Goal: Task Accomplishment & Management: Manage account settings

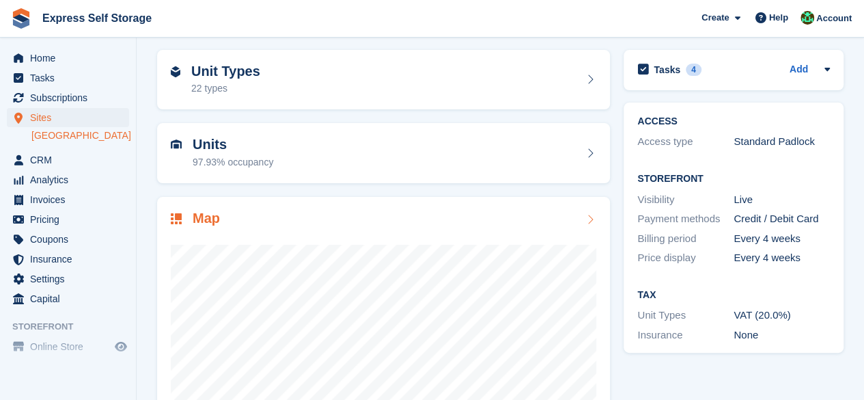
scroll to position [46, 0]
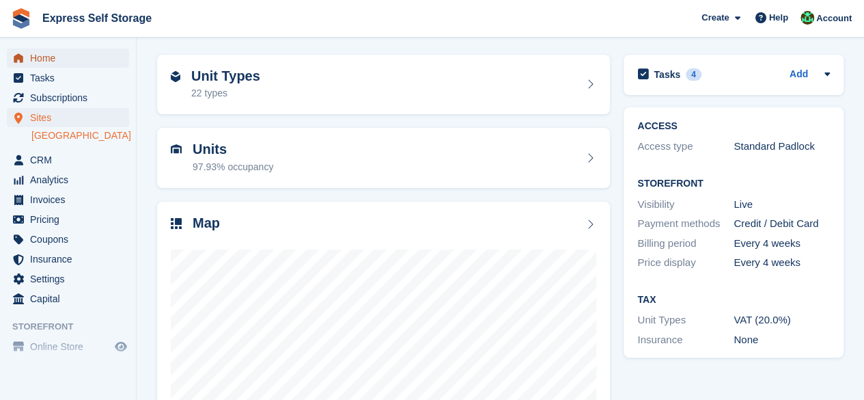
click at [51, 62] on span "Home" at bounding box center [71, 57] width 82 height 19
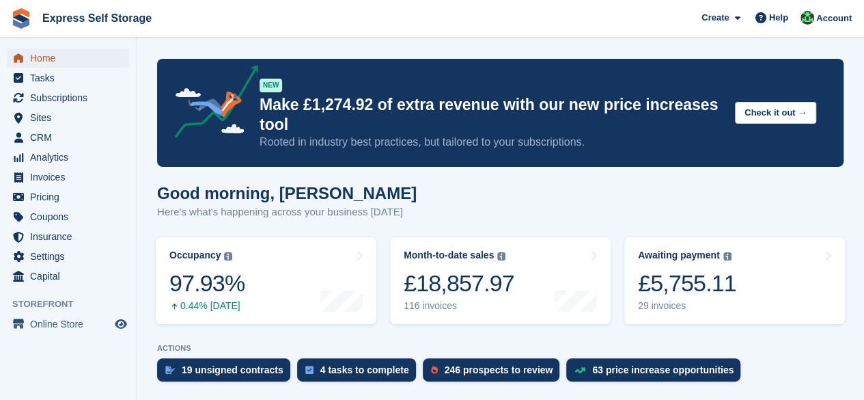
click at [79, 54] on span "Home" at bounding box center [71, 57] width 82 height 19
click at [663, 266] on div "Awaiting payment The total outstanding balance on all open invoices. £5,755.11 …" at bounding box center [687, 280] width 98 height 62
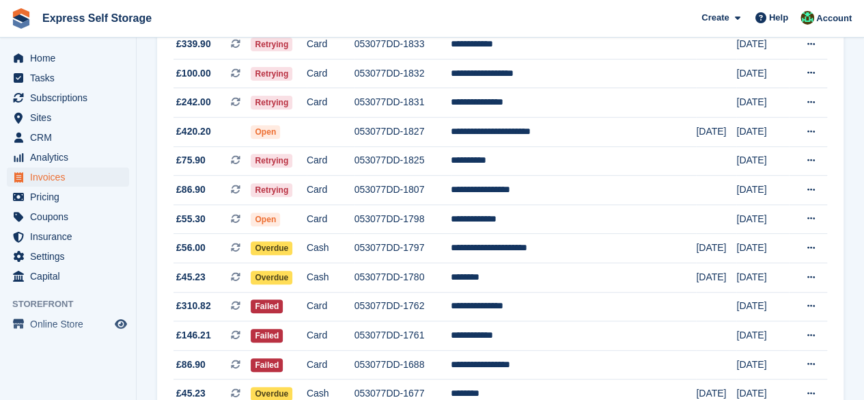
scroll to position [201, 0]
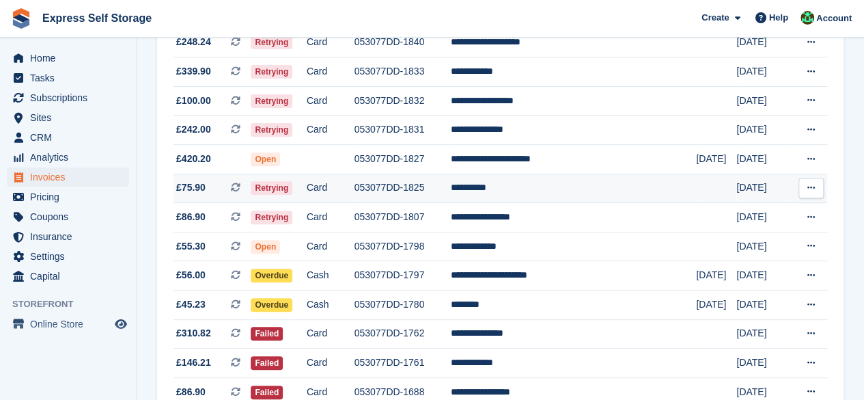
click at [225, 186] on span "£75.90 This is a recurring subscription invoice." at bounding box center [211, 187] width 77 height 14
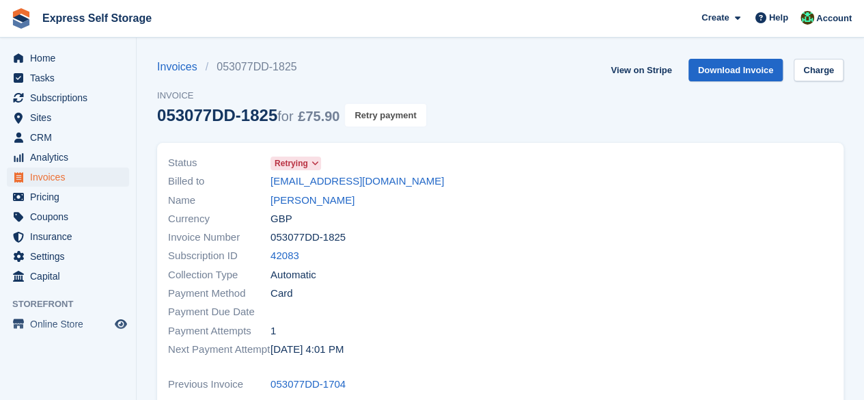
drag, startPoint x: 396, startPoint y: 116, endPoint x: 505, endPoint y: 74, distance: 117.0
click at [396, 116] on button "Retry payment" at bounding box center [385, 115] width 81 height 23
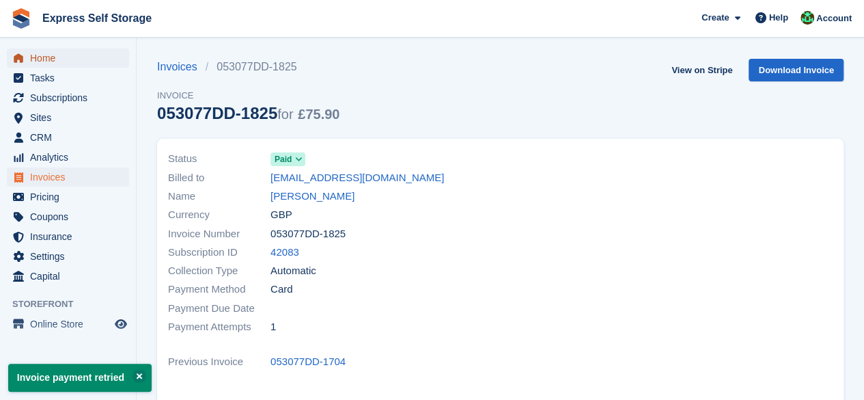
click at [94, 65] on span "Home" at bounding box center [71, 57] width 82 height 19
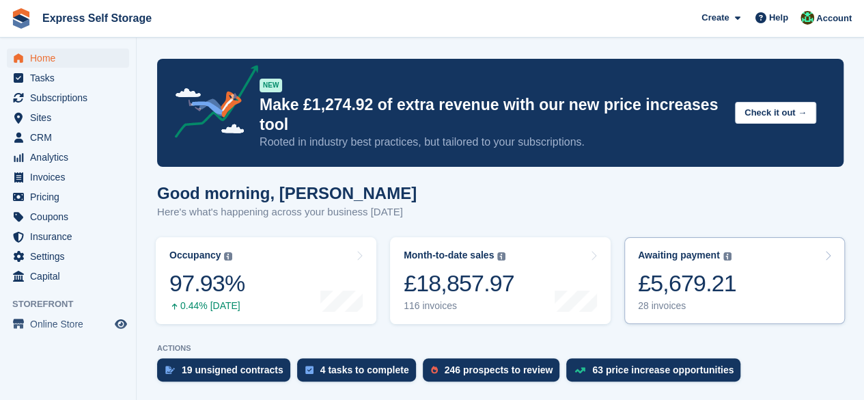
click at [667, 281] on div "£5,679.21" at bounding box center [687, 283] width 98 height 28
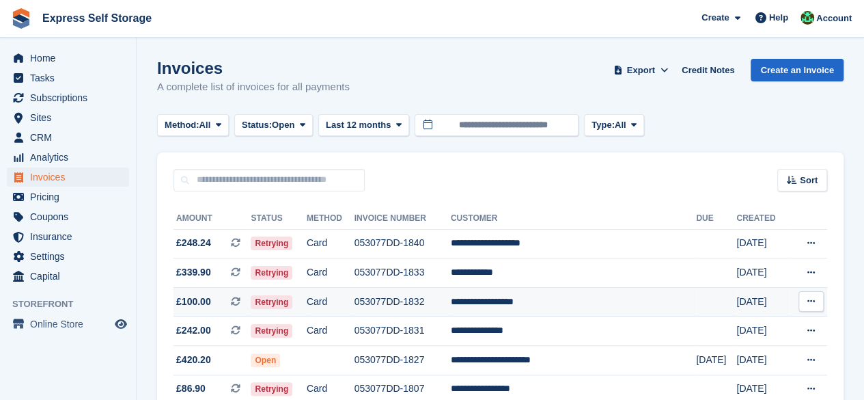
click at [306, 298] on td "Retrying" at bounding box center [278, 301] width 55 height 29
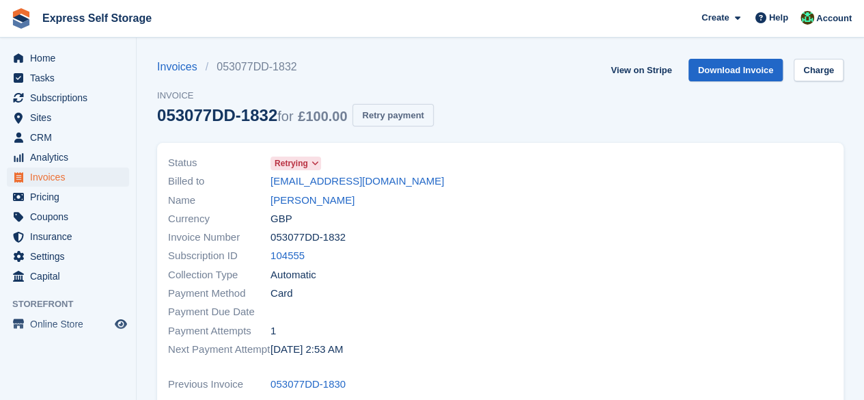
click at [402, 120] on button "Retry payment" at bounding box center [392, 115] width 81 height 23
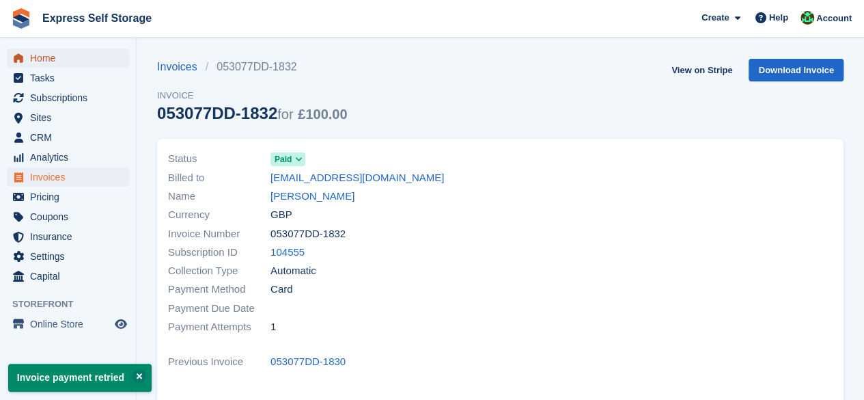
click at [112, 61] on link "Home" at bounding box center [68, 57] width 122 height 19
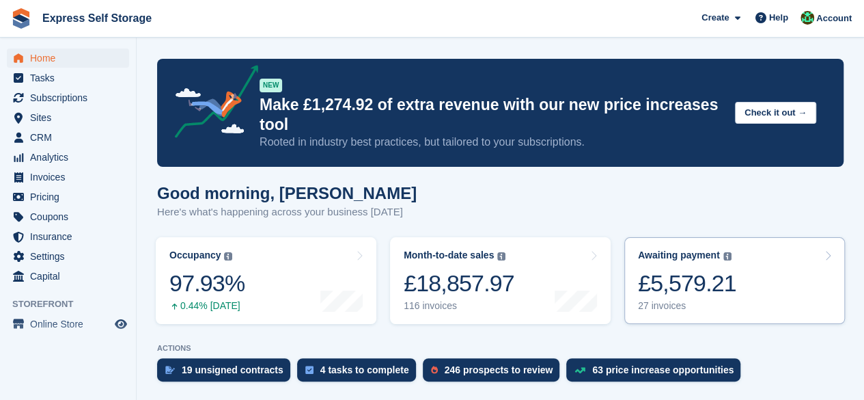
click at [687, 283] on div "£5,579.21" at bounding box center [687, 283] width 98 height 28
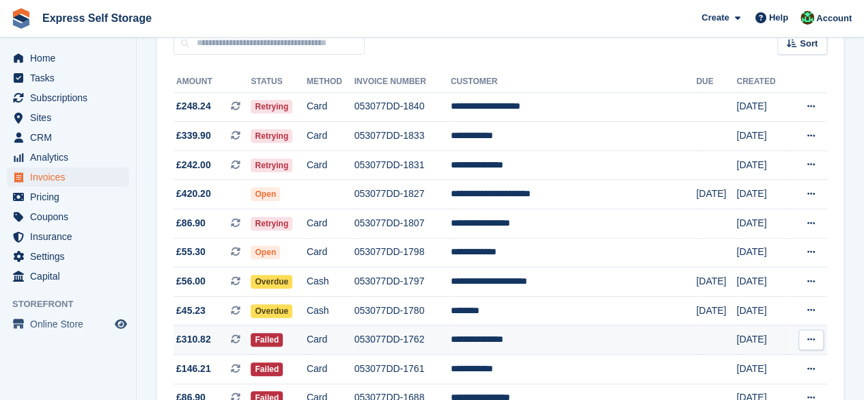
scroll to position [205, 0]
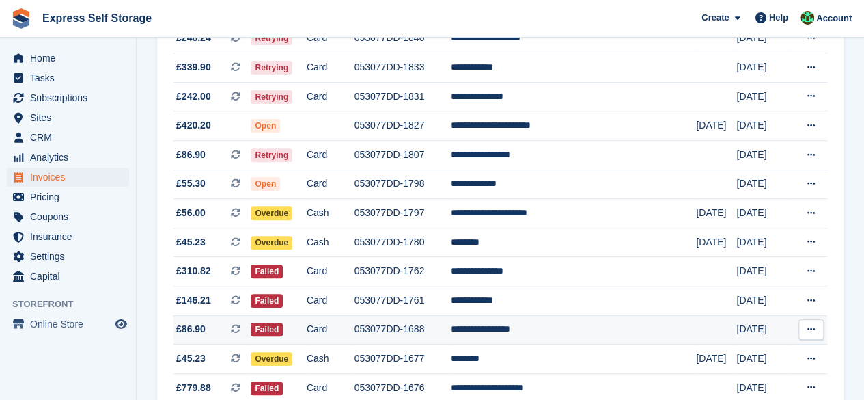
click at [306, 324] on td "Failed" at bounding box center [278, 329] width 55 height 29
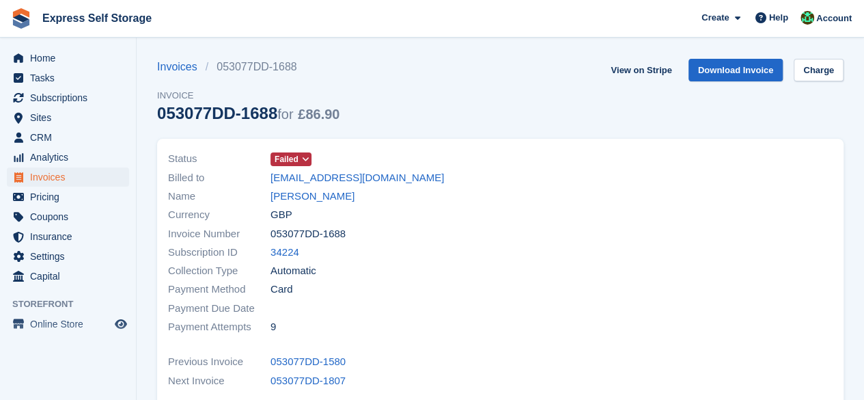
click at [288, 165] on span "Failed" at bounding box center [287, 159] width 24 height 12
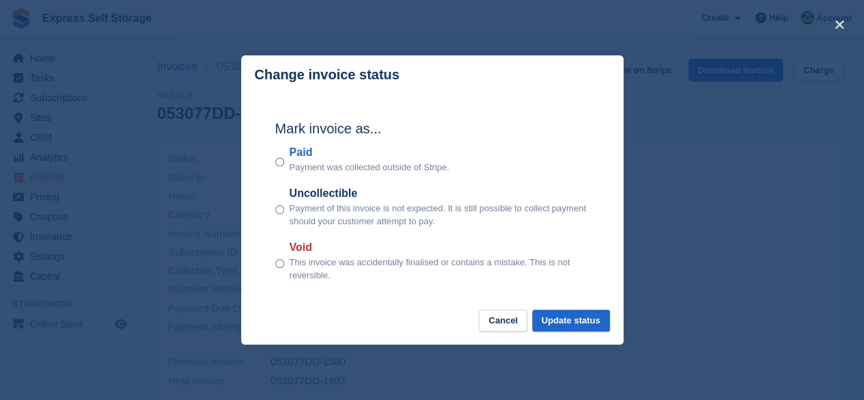
click at [683, 181] on div "close" at bounding box center [432, 200] width 864 height 400
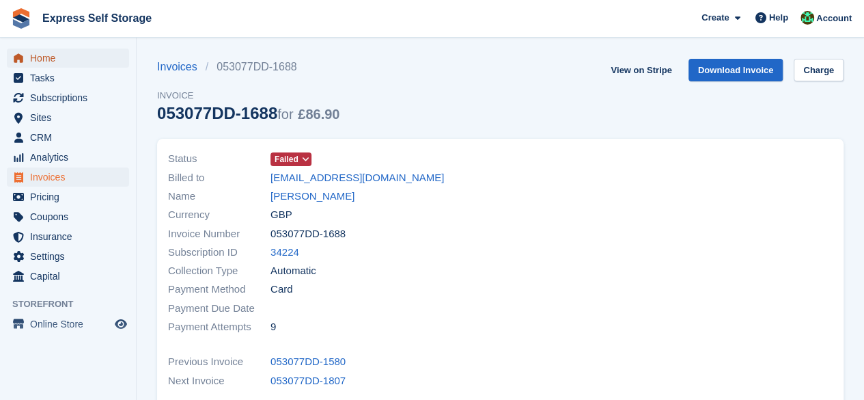
click at [42, 61] on span "Home" at bounding box center [71, 57] width 82 height 19
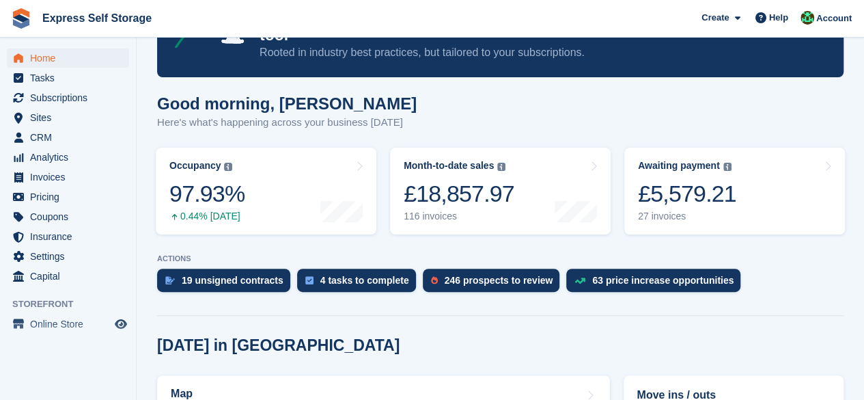
scroll to position [68, 0]
